Goal: Transaction & Acquisition: Purchase product/service

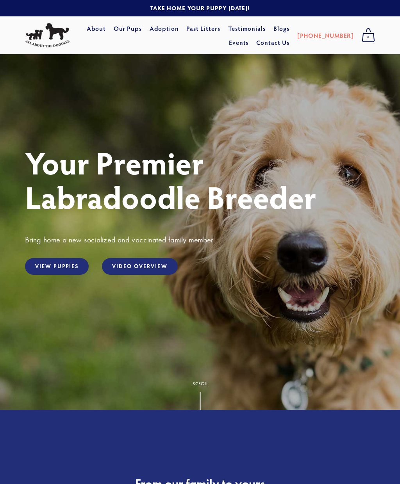
click at [53, 275] on link "View Puppies" at bounding box center [57, 266] width 64 height 17
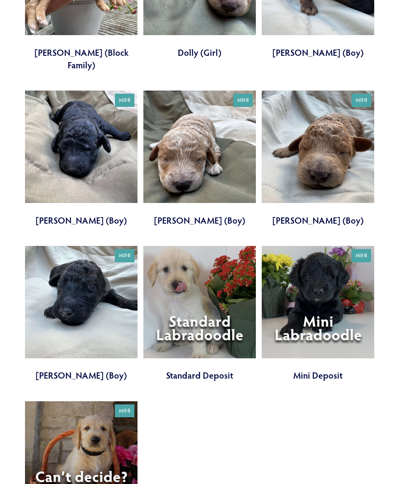
scroll to position [1505, 0]
click at [185, 287] on link at bounding box center [199, 314] width 112 height 136
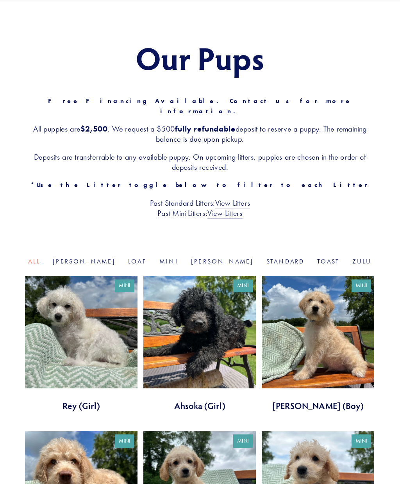
scroll to position [0, 0]
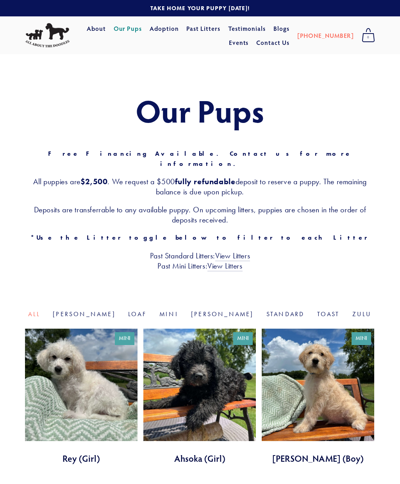
click at [225, 251] on link "View Litters" at bounding box center [232, 256] width 35 height 10
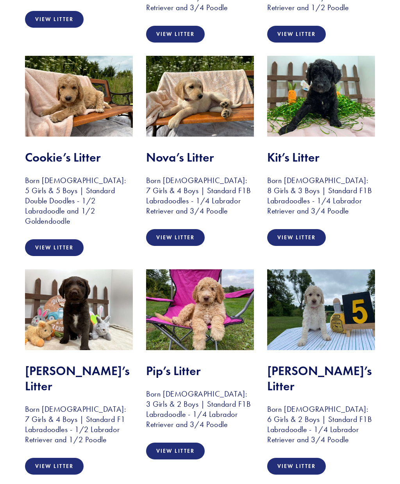
scroll to position [792, 0]
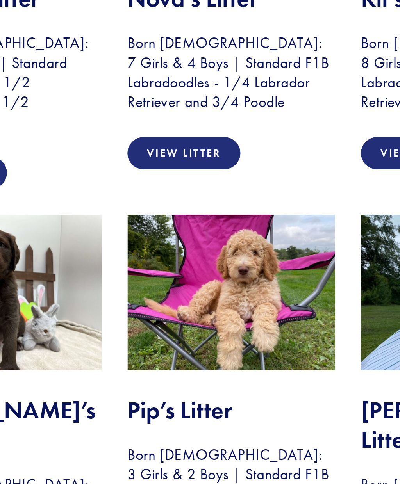
click at [146, 425] on link "View Litter" at bounding box center [175, 433] width 59 height 17
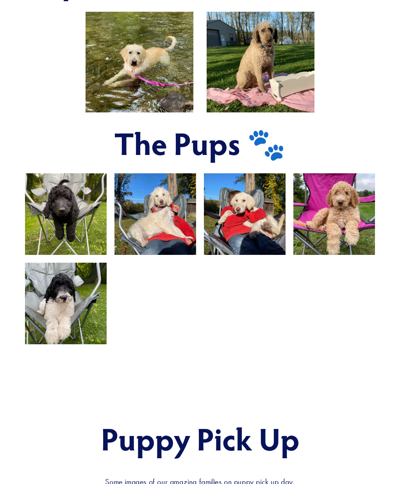
scroll to position [480, 0]
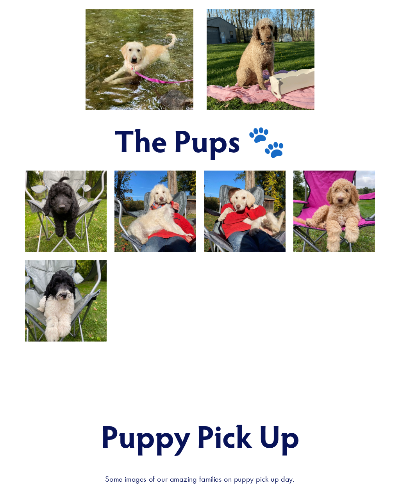
click at [330, 246] on img at bounding box center [333, 212] width 109 height 82
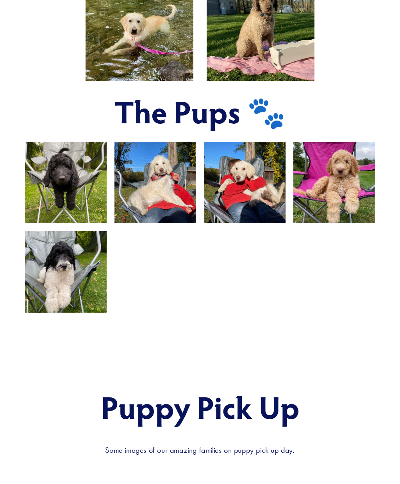
scroll to position [508, 0]
click at [326, 224] on img at bounding box center [333, 183] width 109 height 82
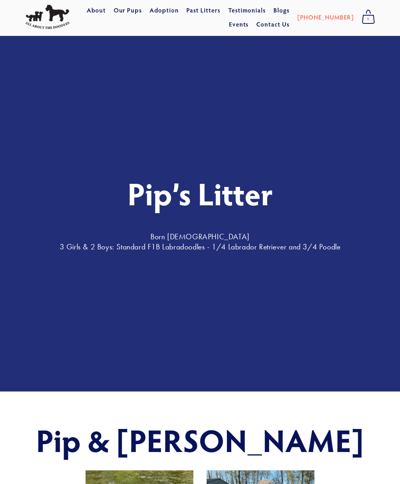
scroll to position [0, 0]
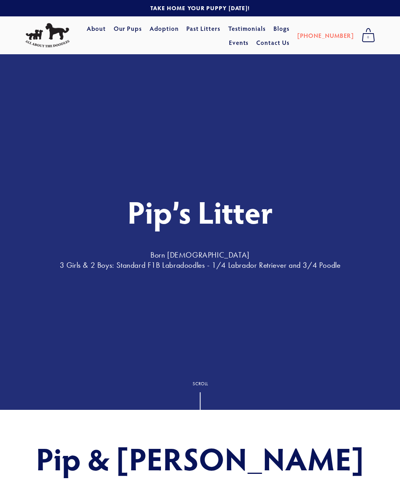
click at [117, 28] on link "Our Pups" at bounding box center [128, 28] width 28 height 14
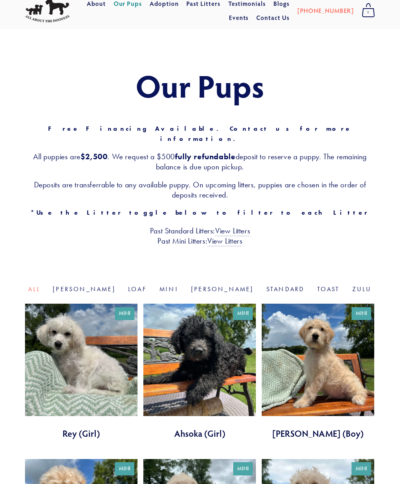
scroll to position [25, 0]
click at [266, 285] on link "Standard" at bounding box center [285, 288] width 38 height 7
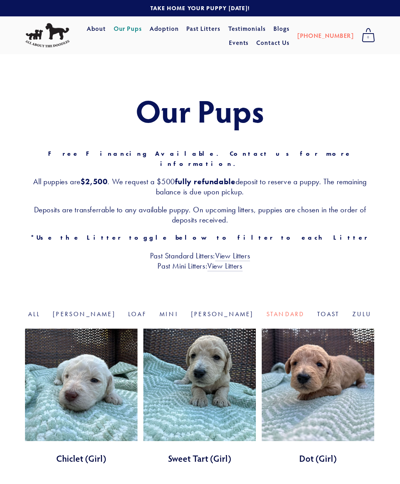
click at [40, 310] on link "All" at bounding box center [34, 313] width 12 height 7
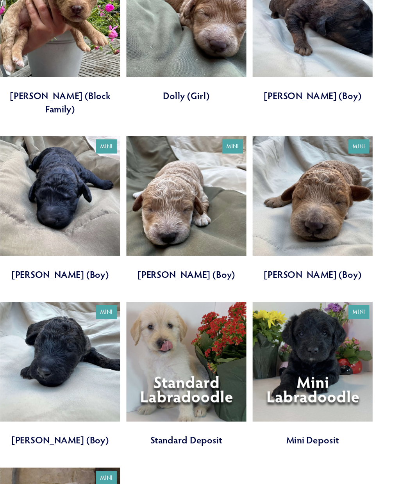
scroll to position [1465, 0]
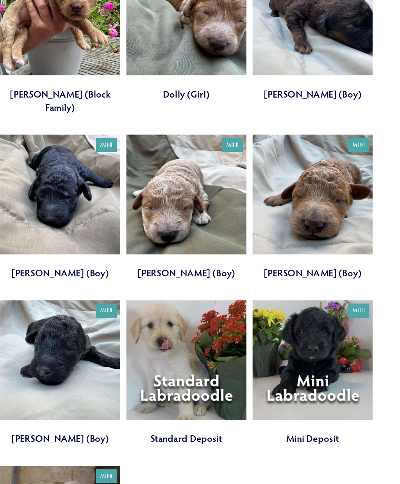
click at [152, 309] on link at bounding box center [199, 353] width 112 height 136
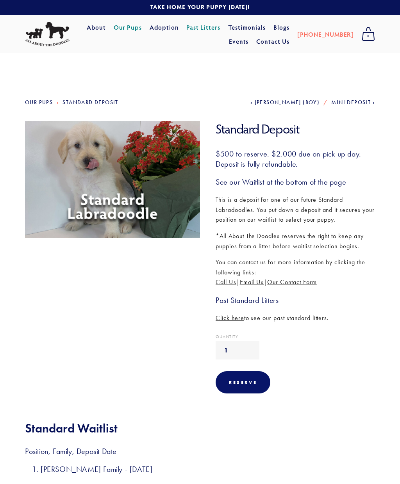
scroll to position [1, 0]
click at [298, 106] on span "[PERSON_NAME] (Boy)" at bounding box center [286, 102] width 65 height 7
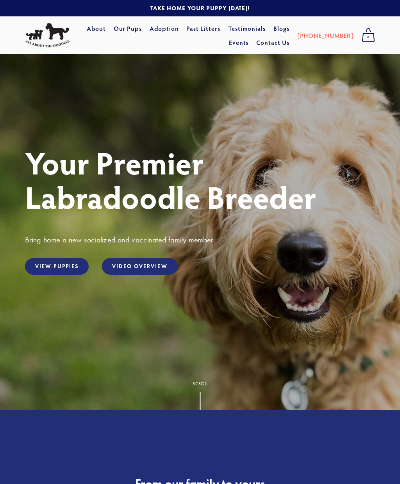
click at [49, 275] on link "View Puppies" at bounding box center [57, 266] width 64 height 17
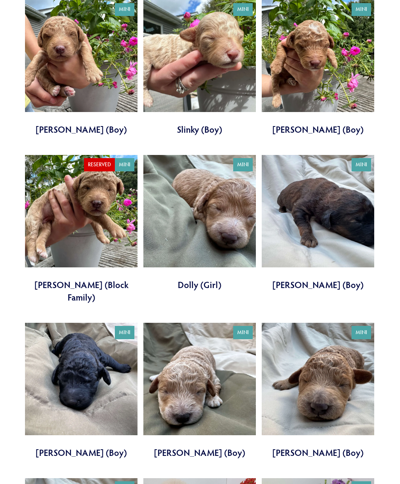
scroll to position [1262, 0]
